Goal: Transaction & Acquisition: Purchase product/service

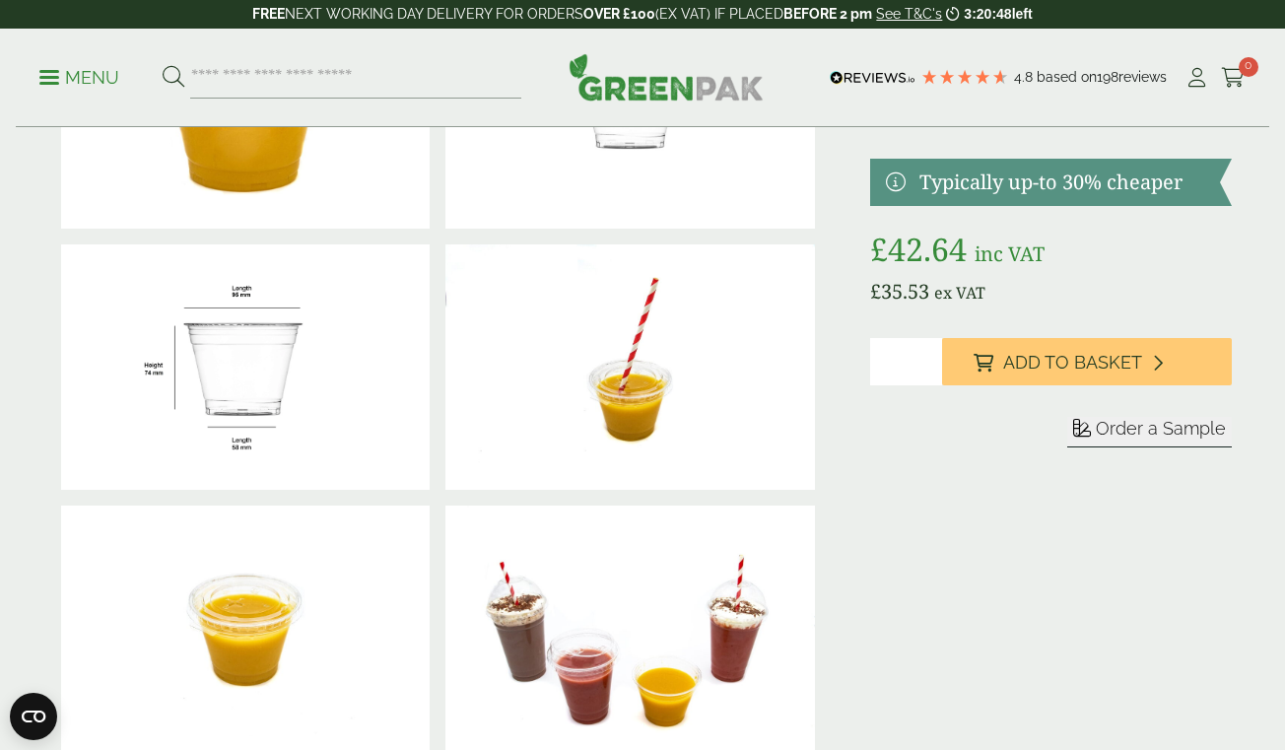
scroll to position [219, 0]
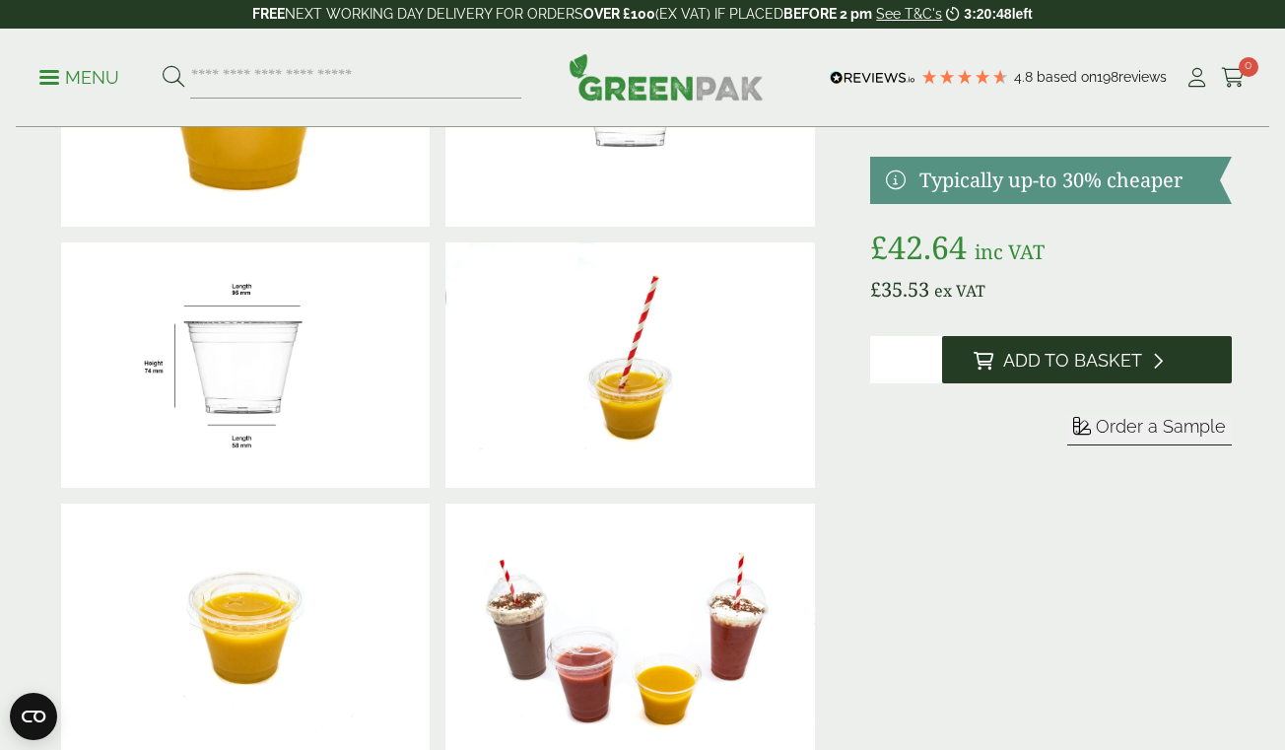
click at [986, 353] on icon at bounding box center [983, 361] width 20 height 18
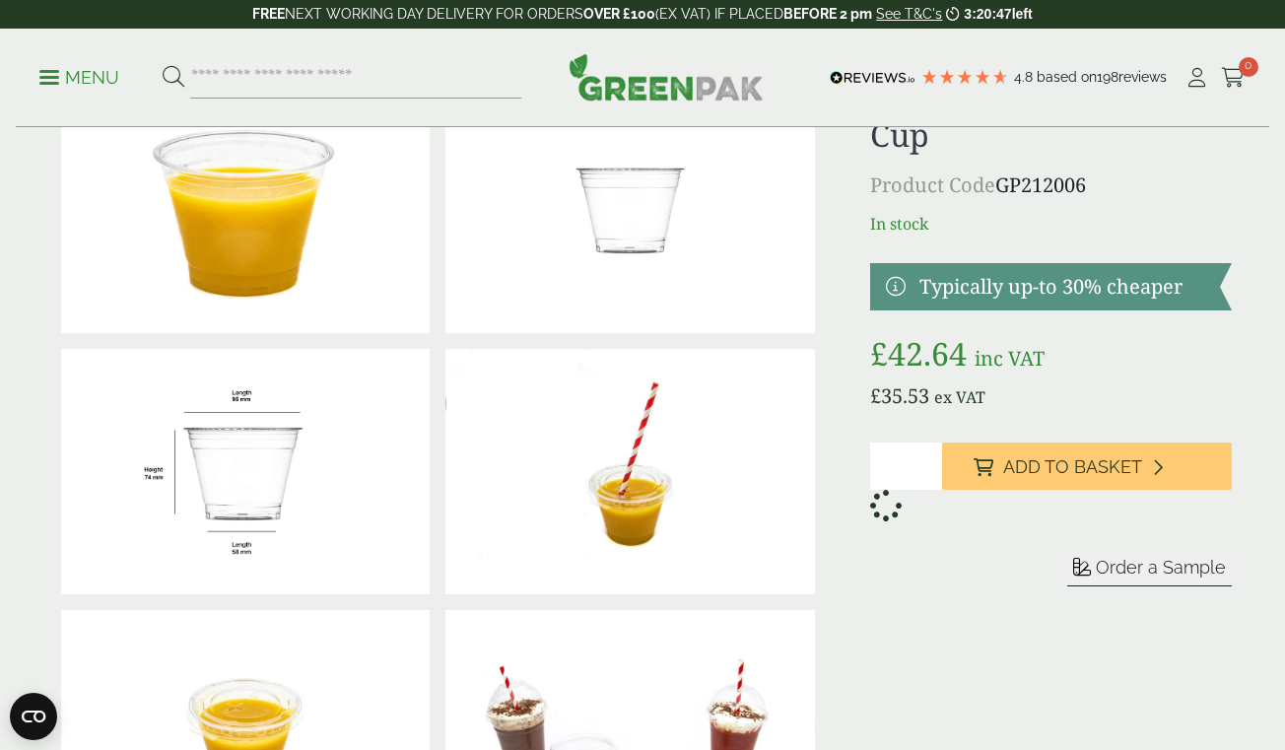
scroll to position [0, 0]
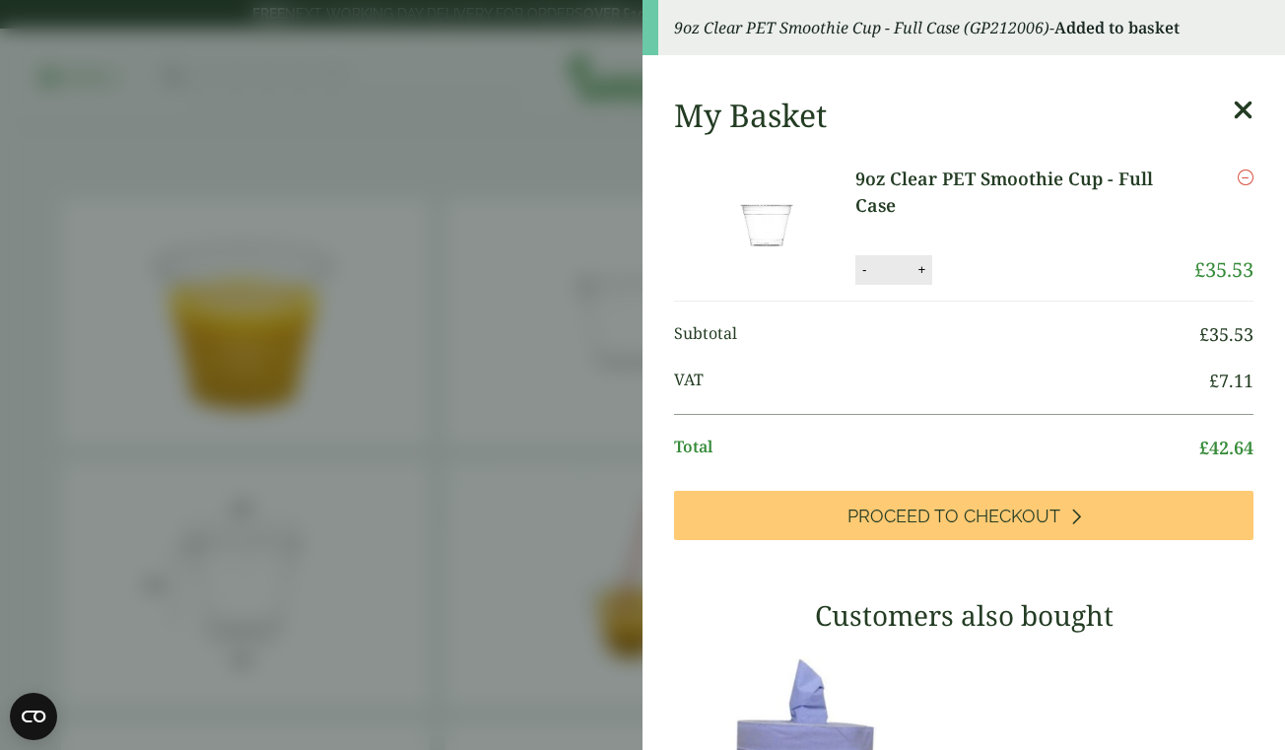
click at [1241, 114] on icon at bounding box center [1242, 111] width 21 height 28
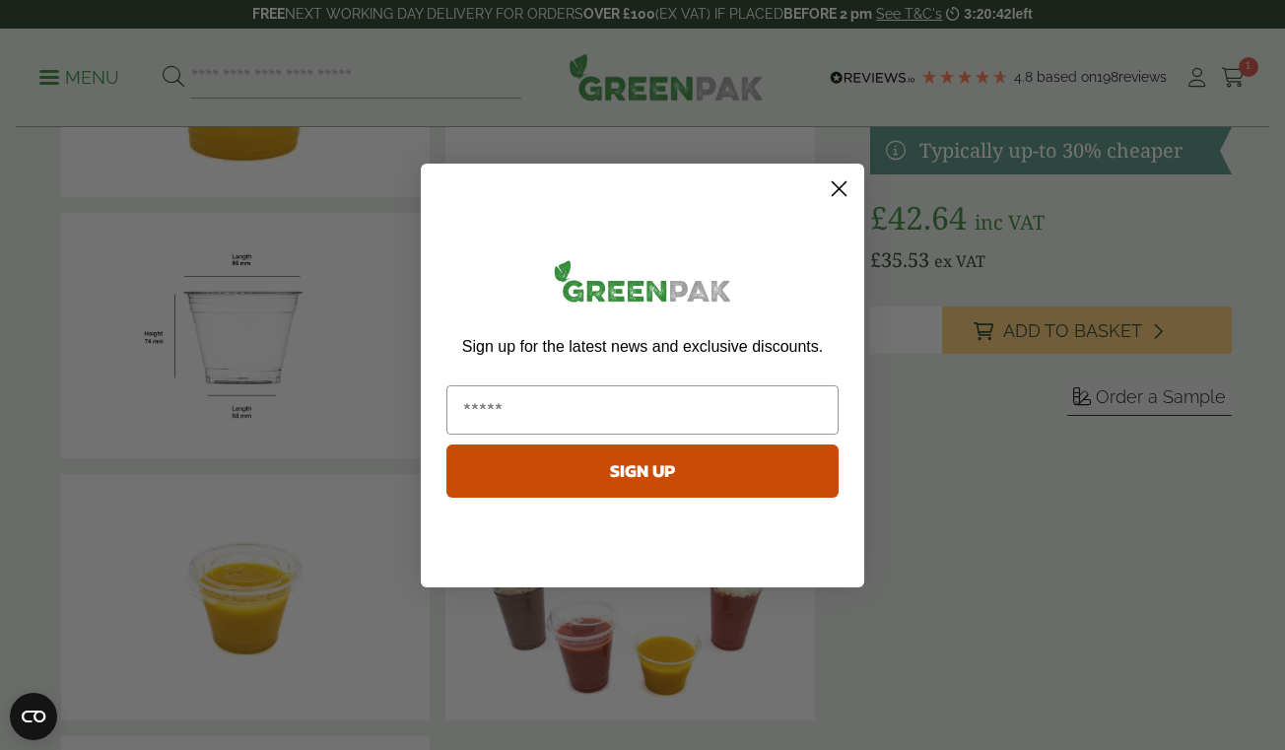
scroll to position [321, 0]
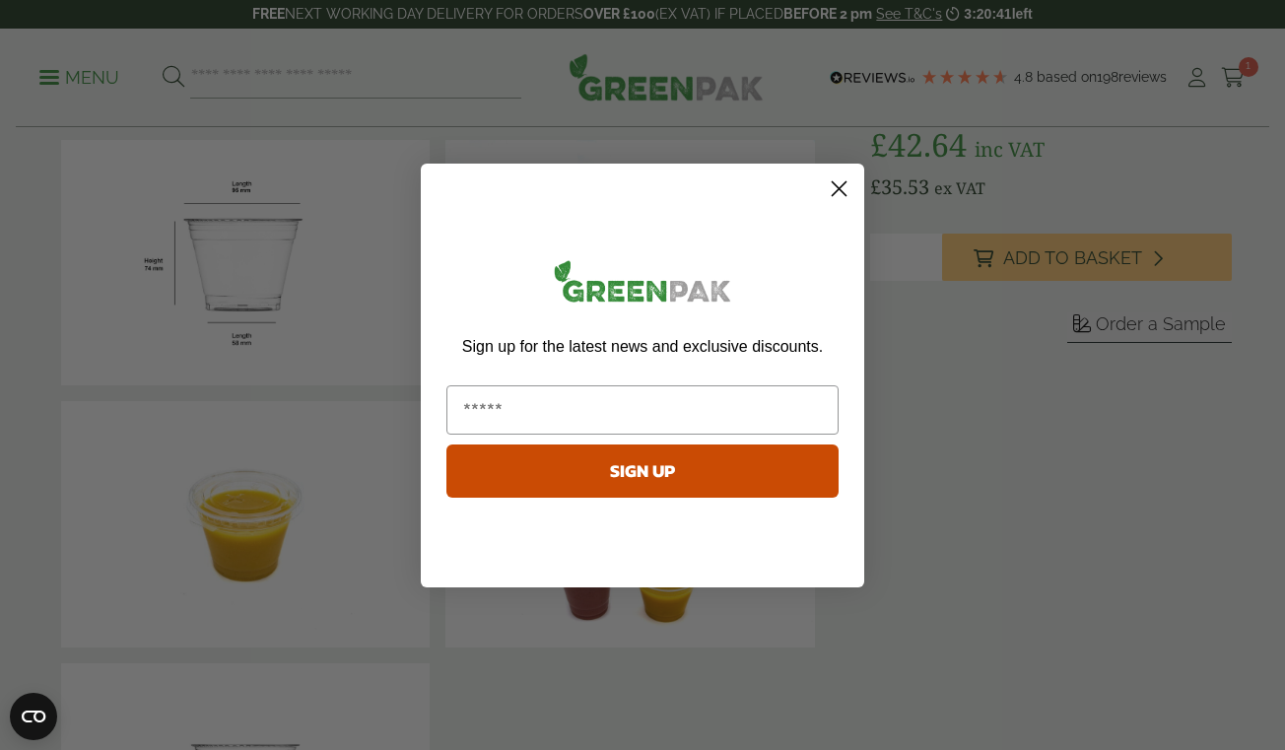
click at [826, 185] on circle "Close dialog" at bounding box center [839, 187] width 33 height 33
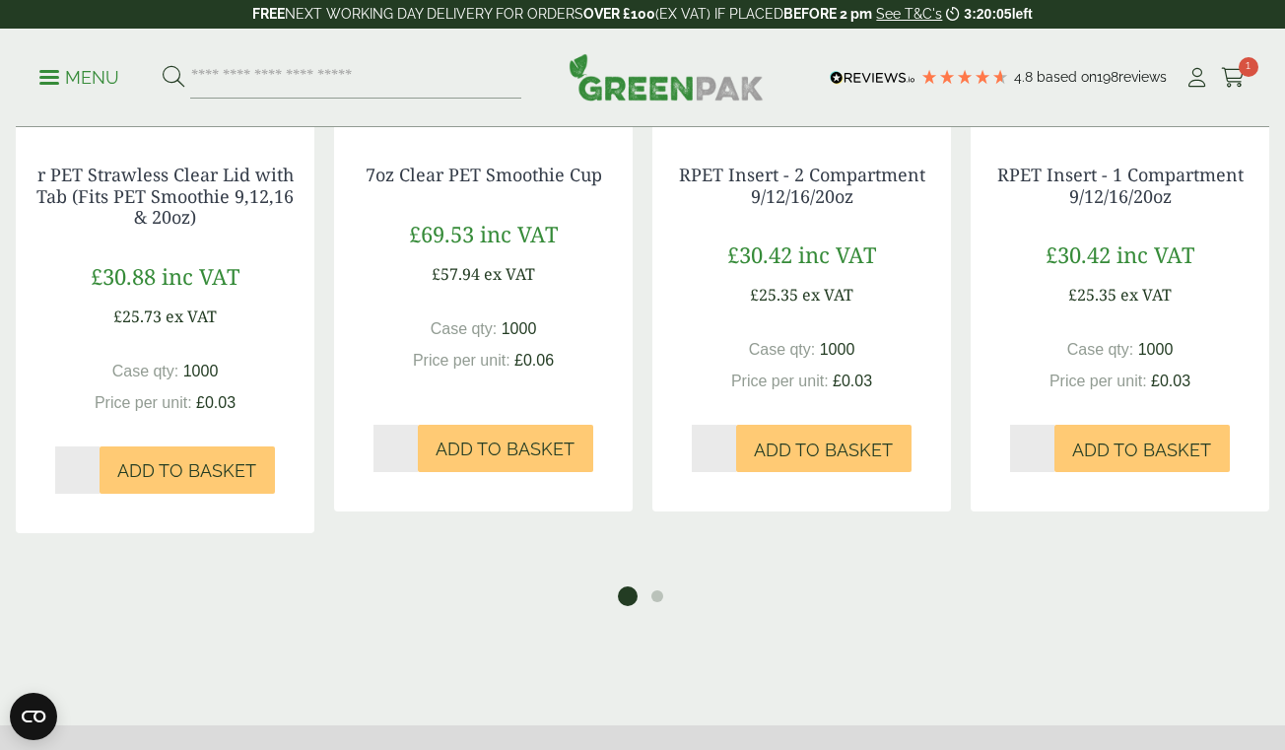
scroll to position [3067, 0]
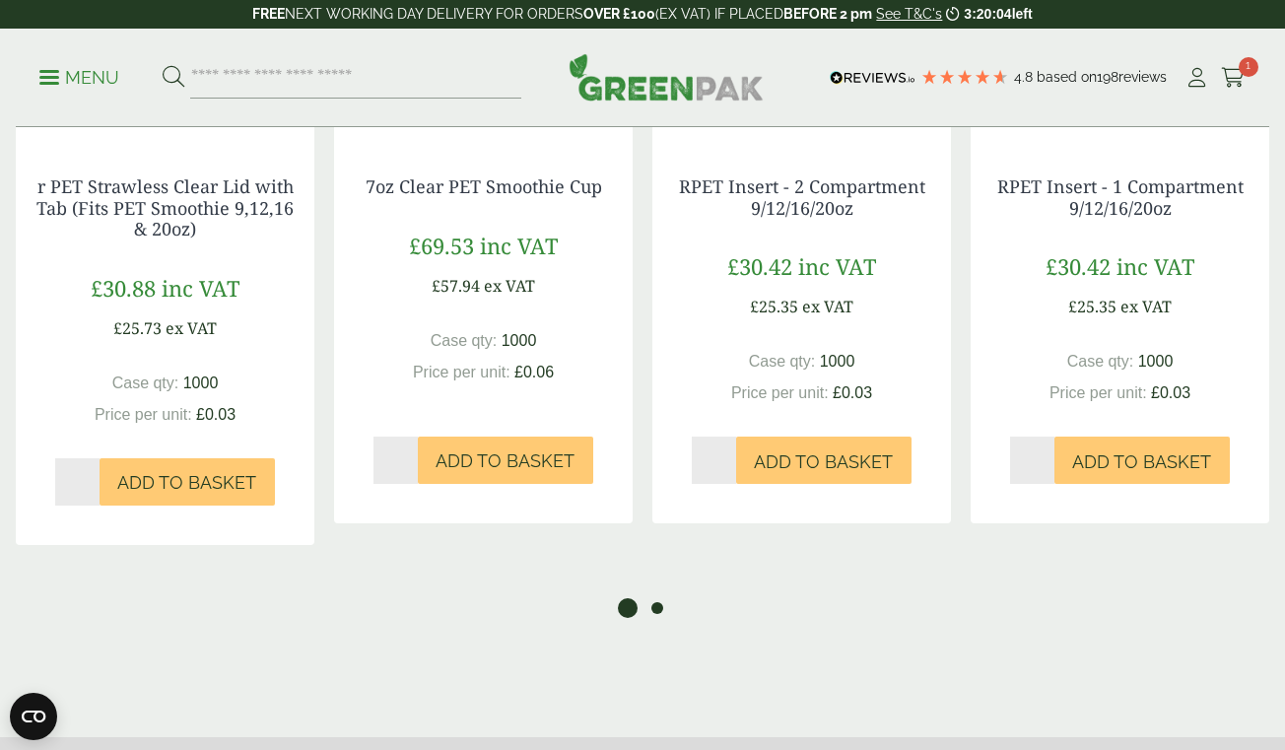
click at [655, 602] on button "2" at bounding box center [657, 608] width 20 height 20
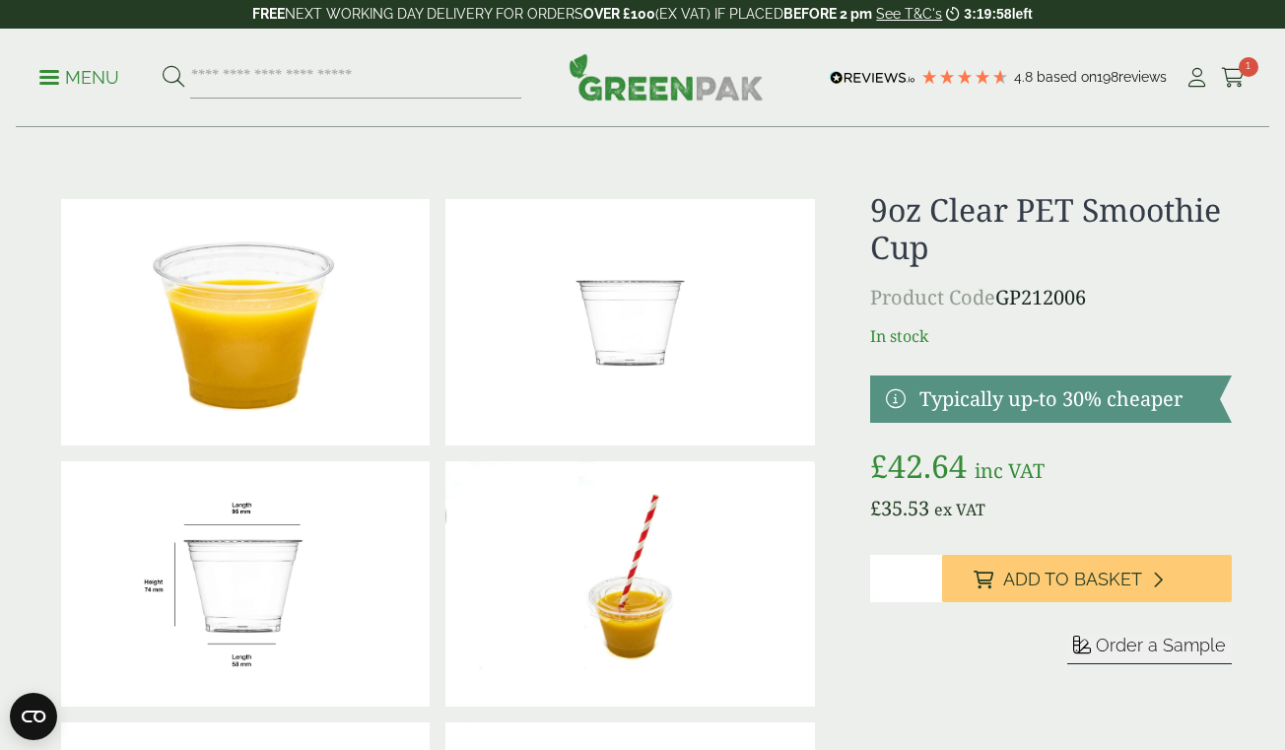
scroll to position [0, 0]
click at [436, 60] on input "search" at bounding box center [355, 77] width 331 height 41
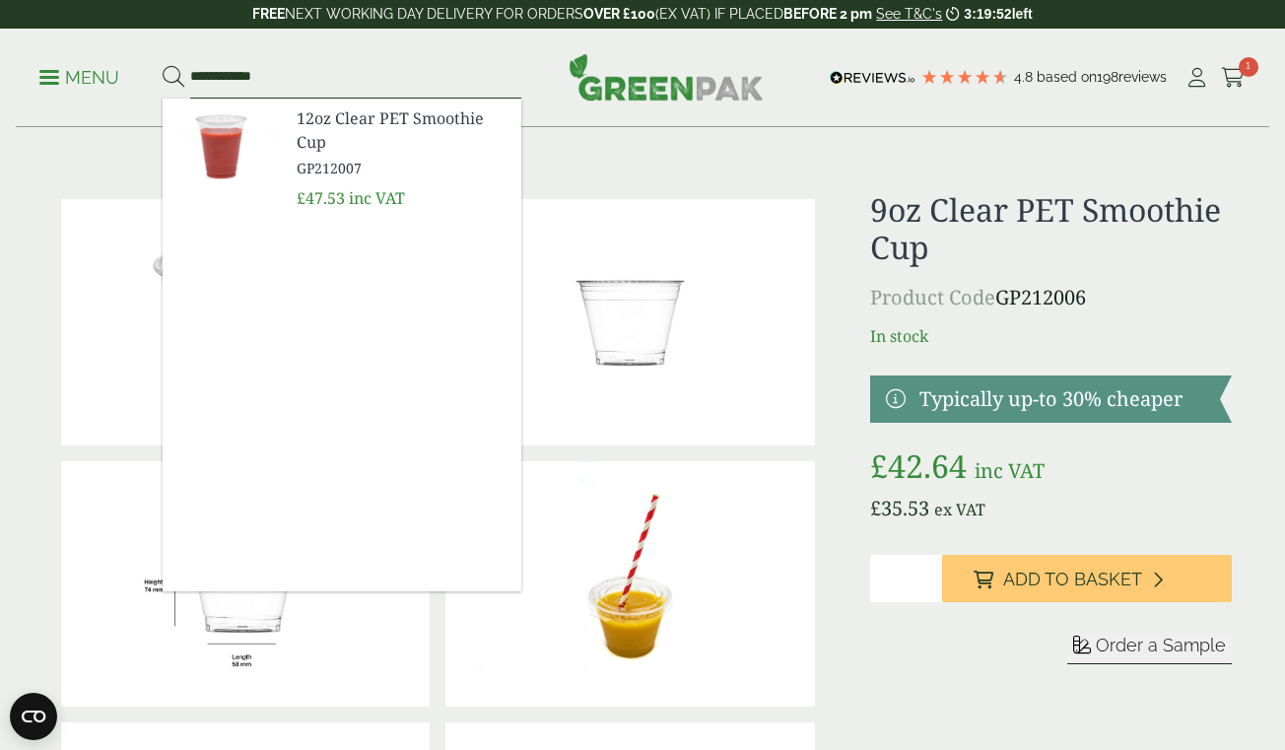
type input "**********"
click at [172, 77] on button at bounding box center [174, 78] width 22 height 26
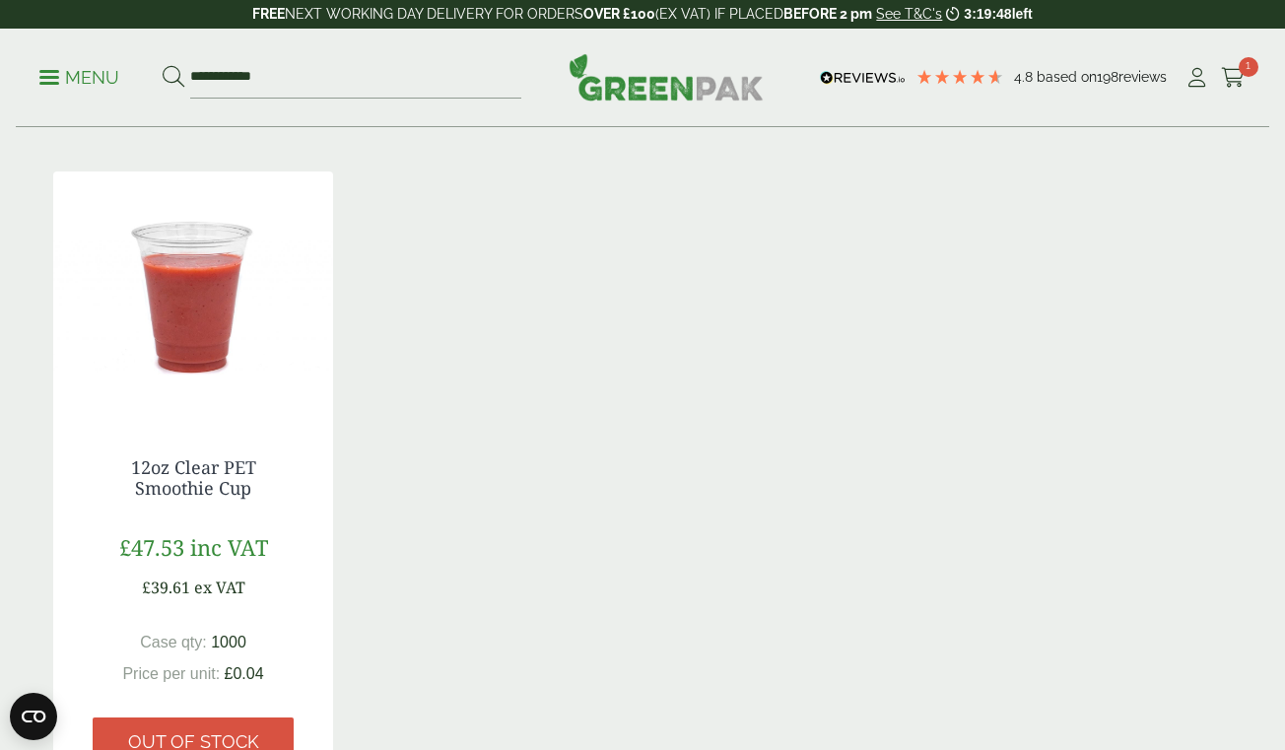
scroll to position [299, 0]
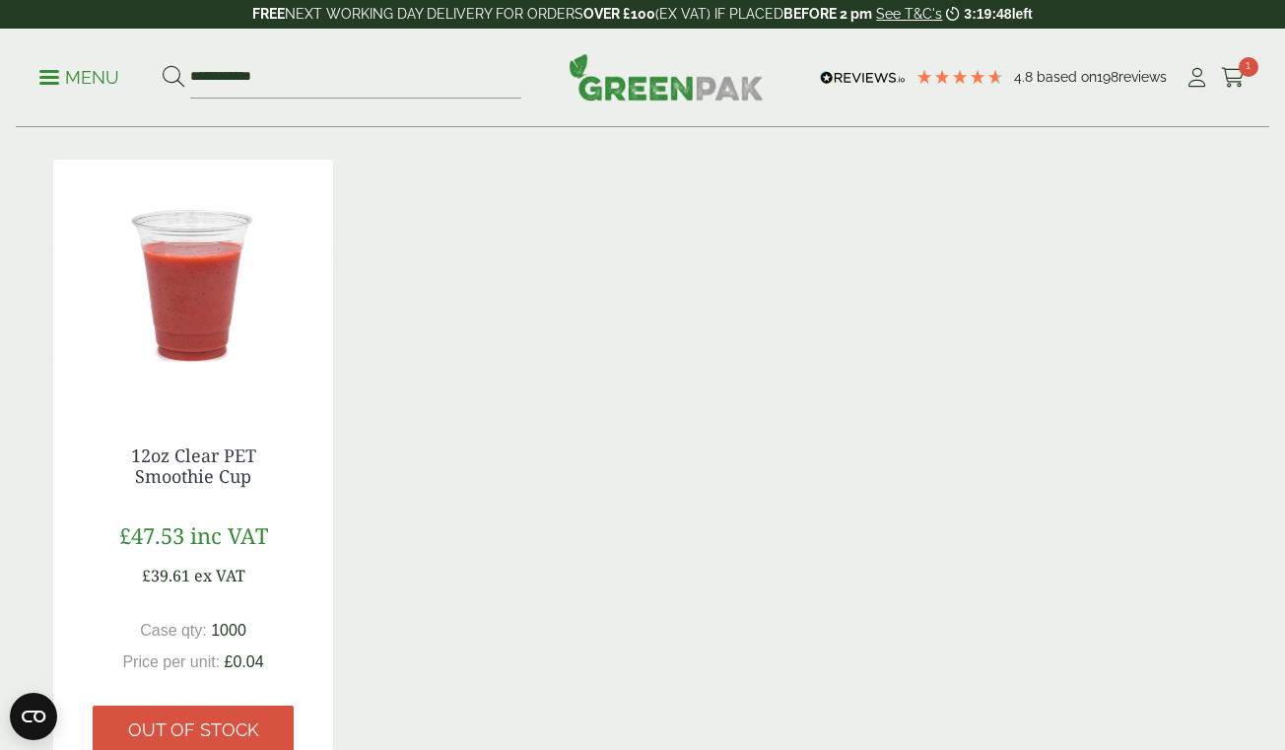
click at [181, 302] on img at bounding box center [193, 283] width 280 height 246
